Goal: Navigation & Orientation: Find specific page/section

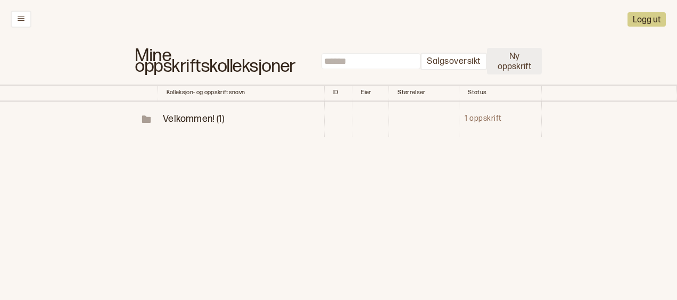
click at [510, 61] on button "Ny oppskrift" at bounding box center [514, 61] width 55 height 27
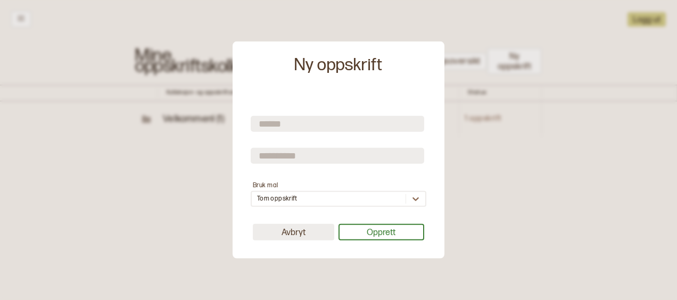
click at [294, 235] on button "Avbryt" at bounding box center [293, 232] width 81 height 17
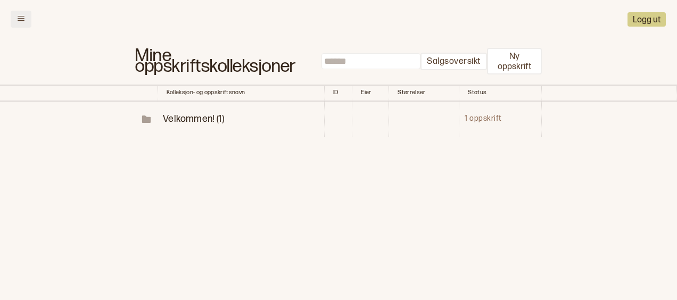
click at [21, 17] on icon at bounding box center [21, 18] width 8 height 8
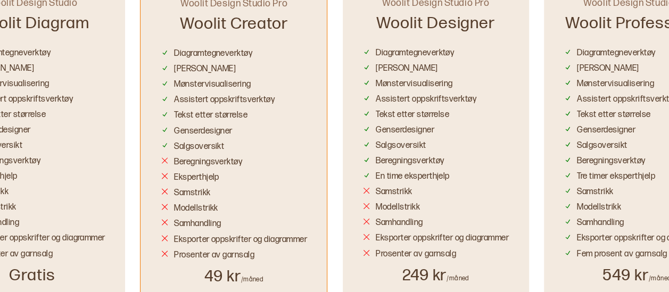
scroll to position [875, 0]
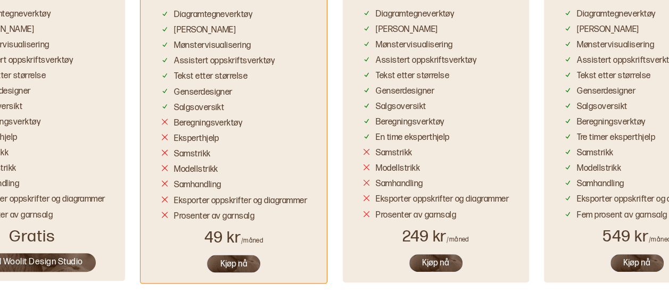
scroll to position [915, 0]
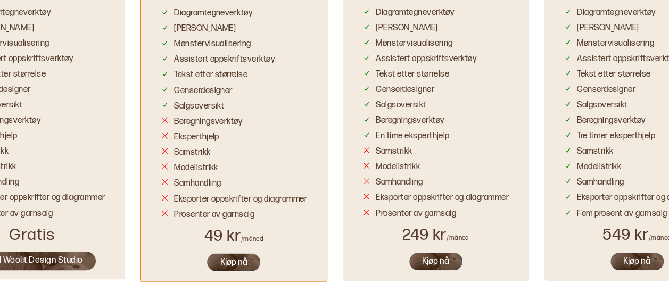
click at [31, 252] on link "Gå til Woolit Design Studio" at bounding box center [32, 261] width 127 height 19
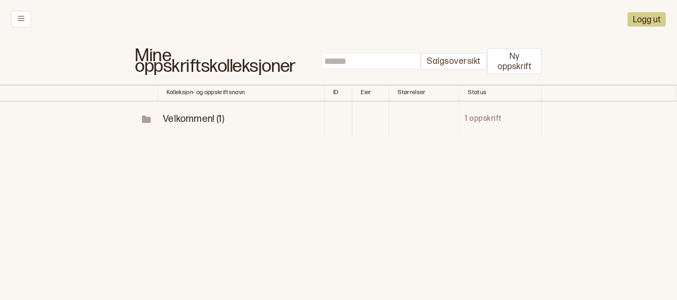
click at [185, 119] on span "Velkommen! (1)" at bounding box center [193, 118] width 61 height 11
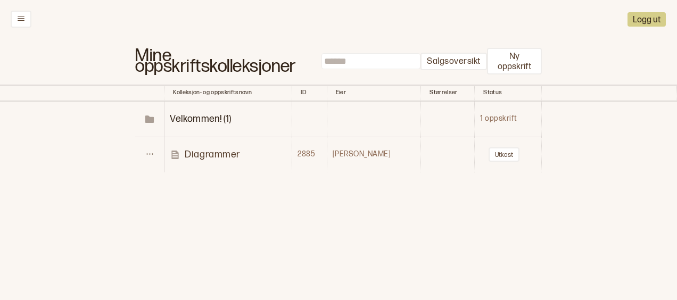
click at [188, 154] on p "Diagrammer" at bounding box center [212, 155] width 55 height 12
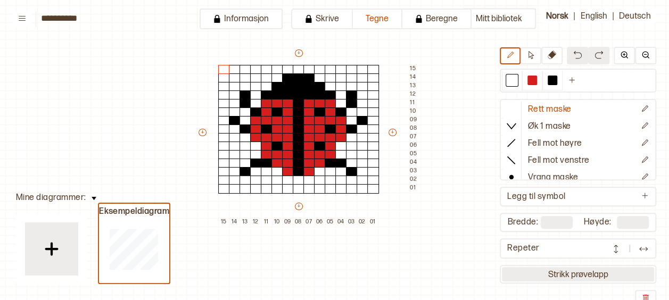
click at [583, 278] on button "Strikk prøvelapp" at bounding box center [578, 274] width 152 height 14
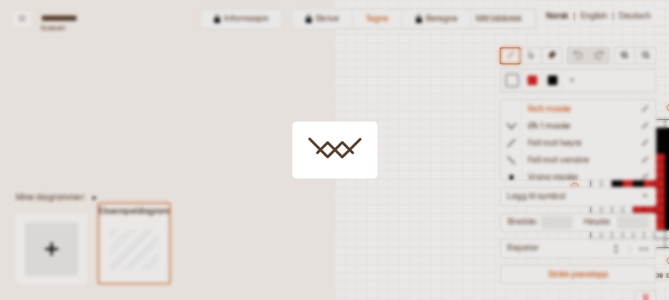
scroll to position [46, 295]
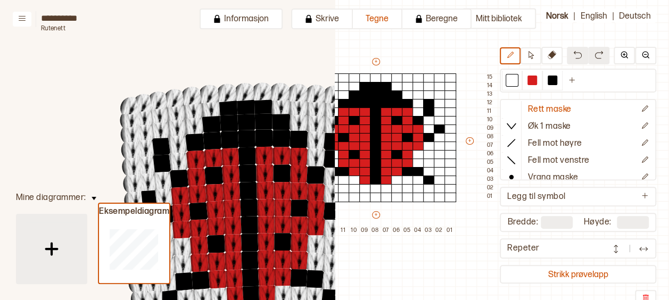
click at [52, 247] on img at bounding box center [51, 249] width 27 height 27
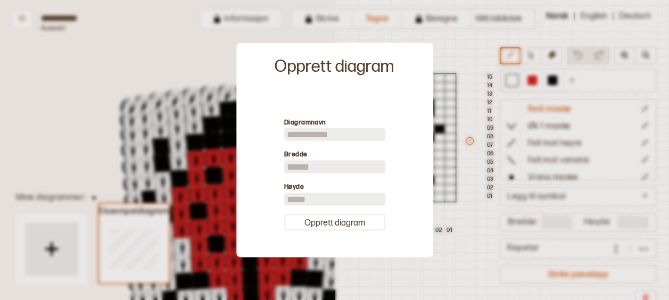
click at [454, 63] on div at bounding box center [334, 150] width 669 height 300
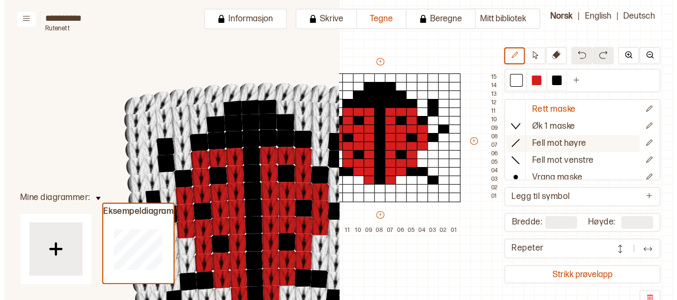
scroll to position [59, 0]
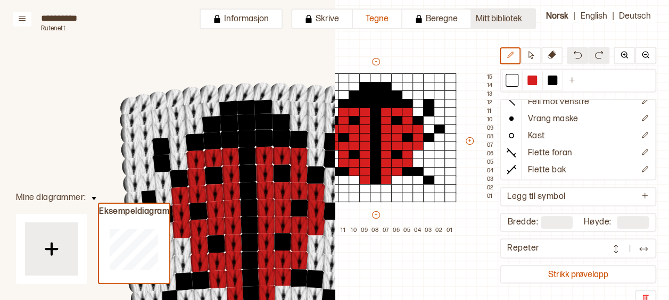
click at [490, 16] on button "Mitt bibliotek" at bounding box center [499, 19] width 74 height 21
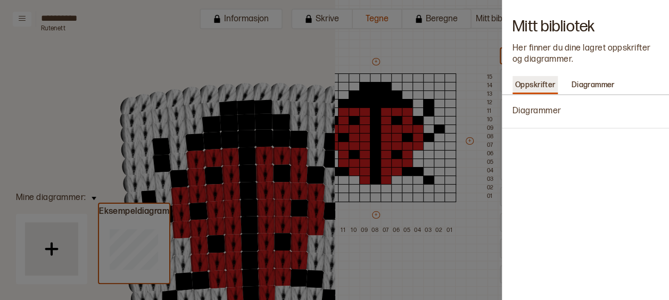
click at [526, 87] on p "Oppskrifter" at bounding box center [536, 85] width 46 height 15
click at [586, 89] on p "Diagrammer" at bounding box center [593, 85] width 48 height 15
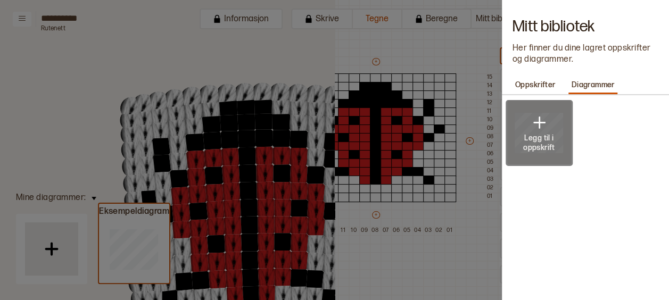
click at [533, 119] on img at bounding box center [539, 122] width 21 height 21
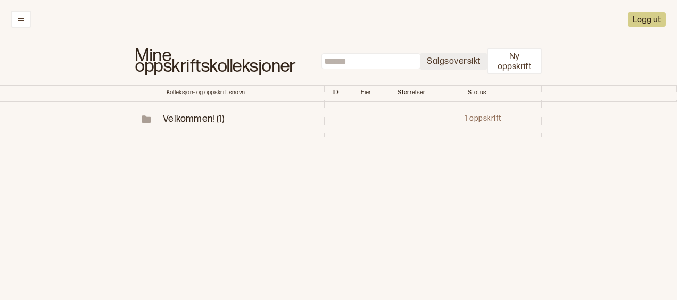
click at [459, 61] on p "Salgsoversikt" at bounding box center [453, 61] width 53 height 11
click at [17, 23] on button at bounding box center [21, 19] width 21 height 17
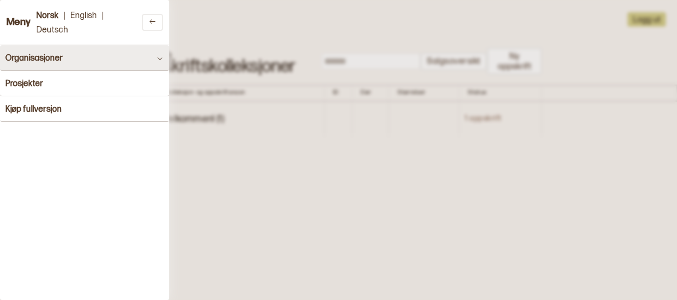
click at [128, 55] on button "Organisasjoner" at bounding box center [84, 58] width 169 height 26
click at [156, 61] on icon at bounding box center [160, 58] width 8 height 8
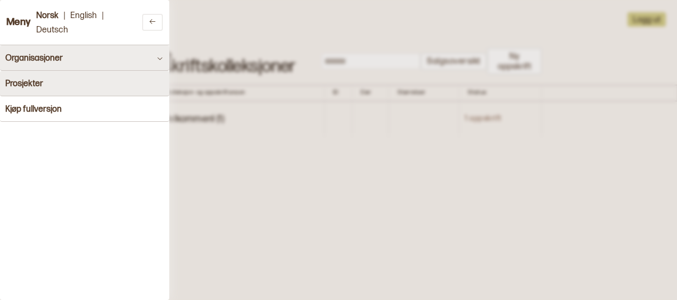
click at [37, 85] on h4 "Prosjekter" at bounding box center [24, 84] width 38 height 10
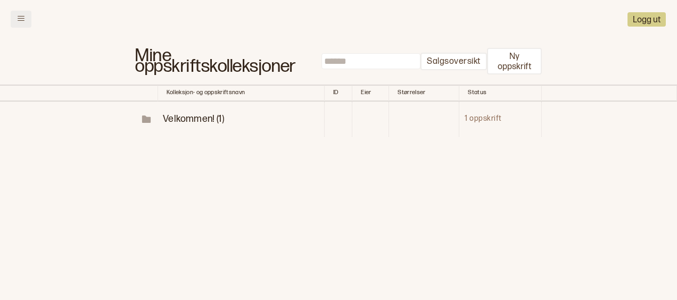
click at [25, 22] on button at bounding box center [21, 19] width 21 height 17
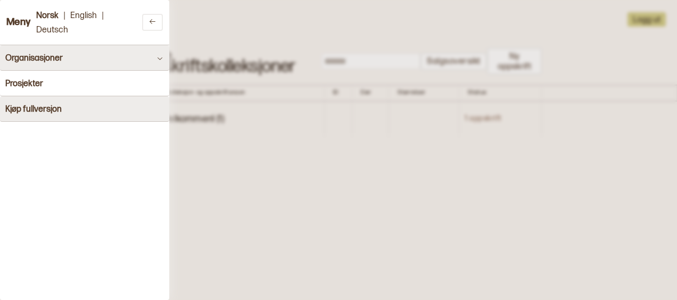
click at [46, 107] on h4 "Kjøp fullversjon" at bounding box center [33, 109] width 56 height 10
